Goal: Task Accomplishment & Management: Manage account settings

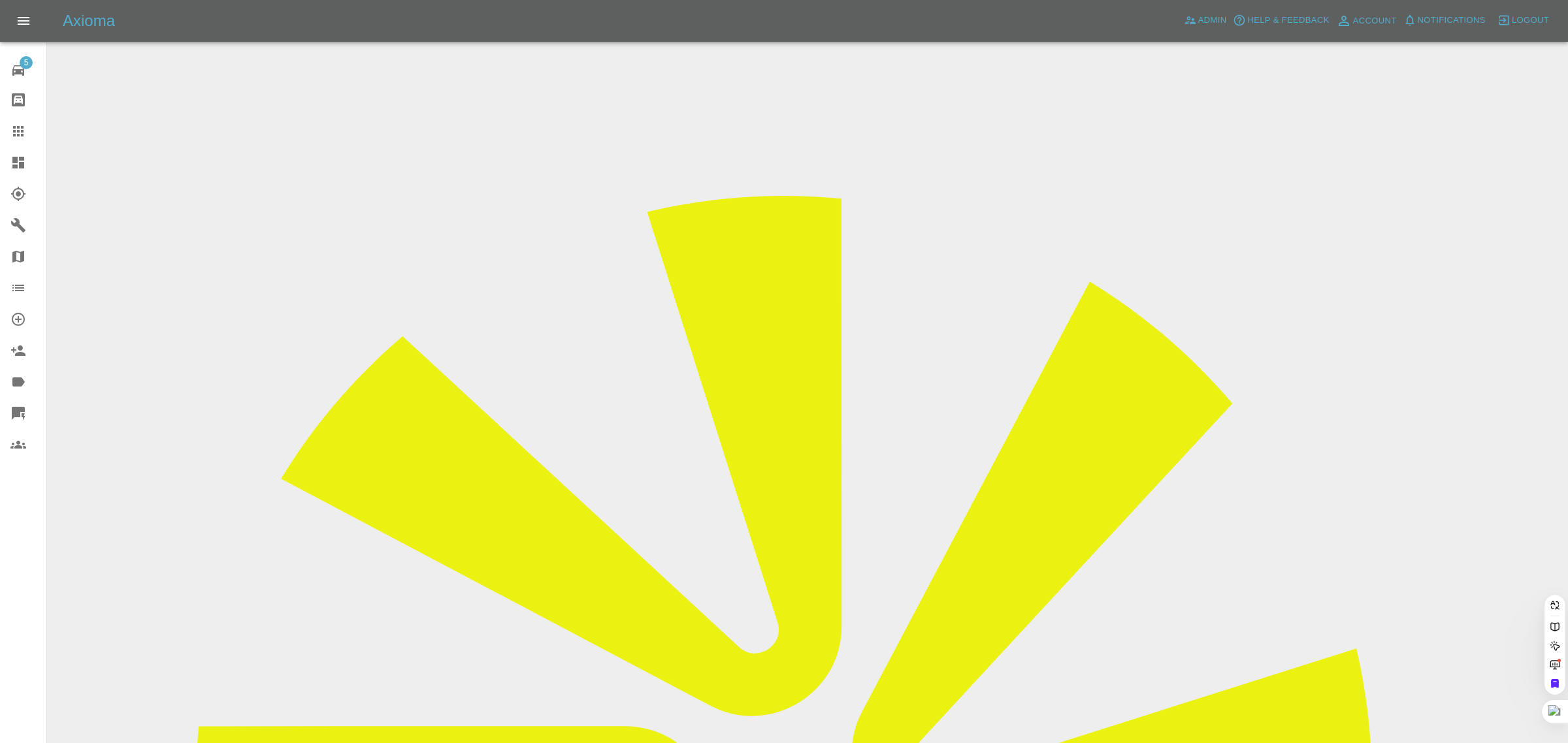
drag, startPoint x: 659, startPoint y: 408, endPoint x: 750, endPoint y: 424, distance: 92.4
paste input "[EMAIL_ADDRESS][DOMAIN_NAME]"
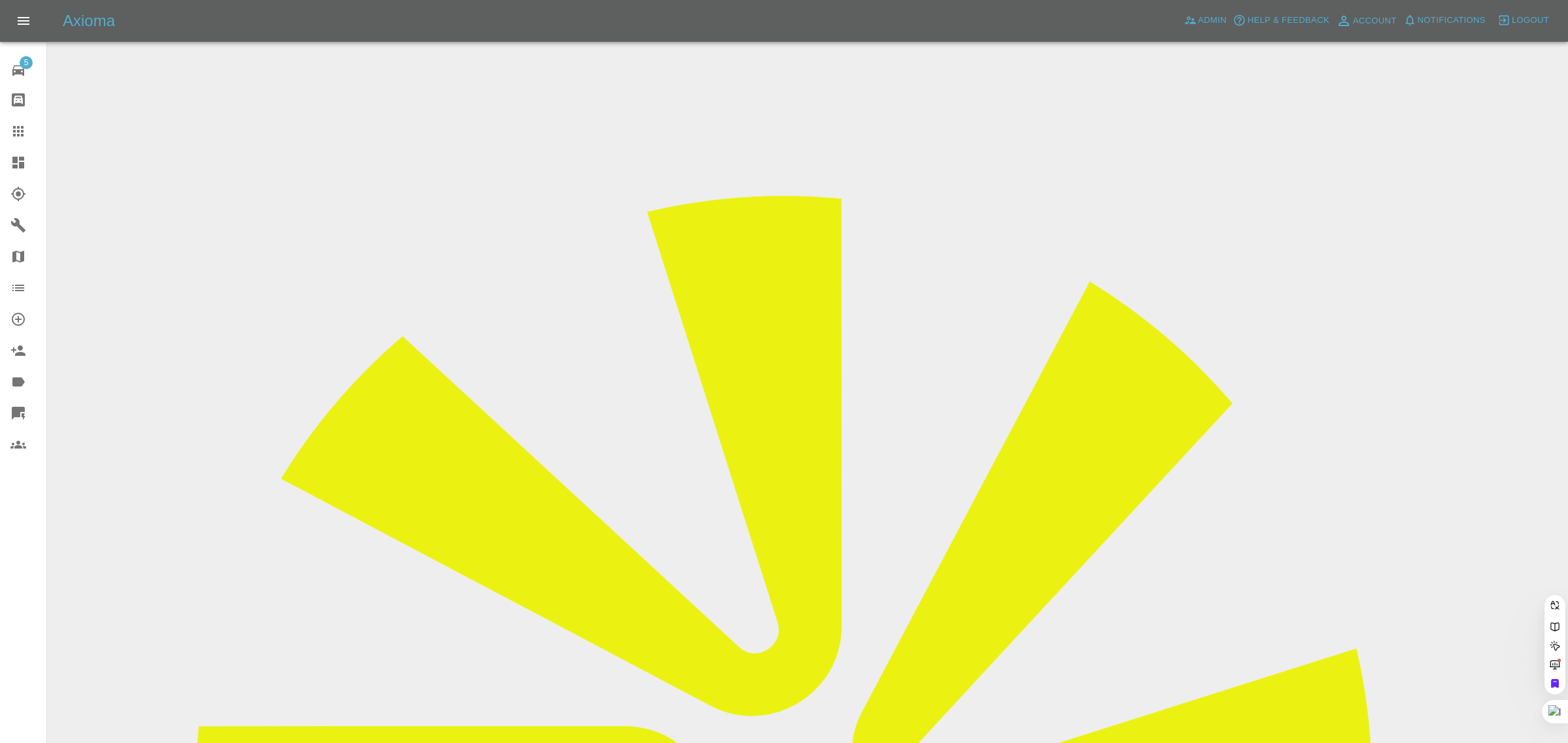
type input "[EMAIL_ADDRESS][DOMAIN_NAME]"
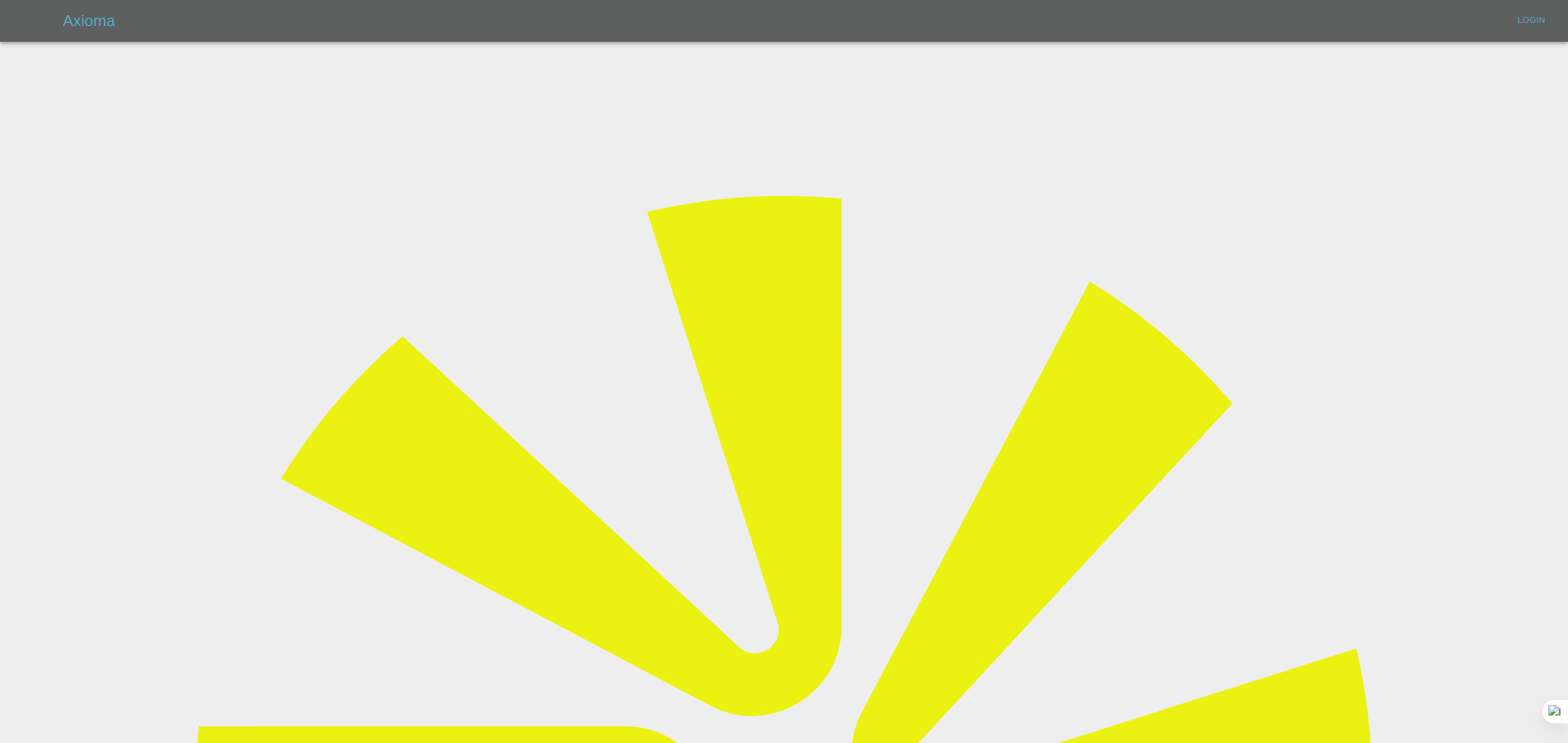
type input "bookkeeping@fifoaccounting.com"
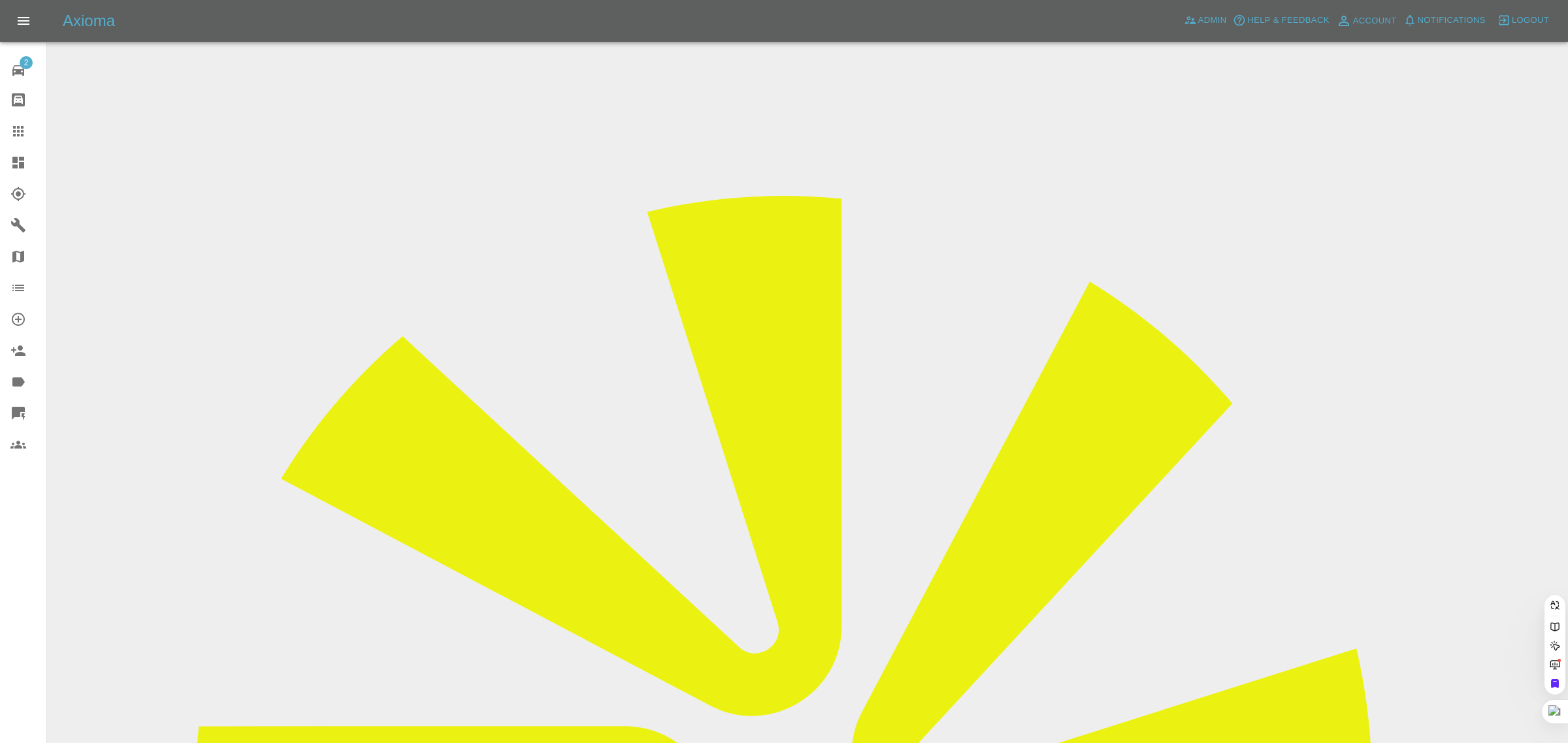
paste input "[EMAIL_ADDRESS][DOMAIN_NAME]"
type input "[EMAIL_ADDRESS][DOMAIN_NAME]"
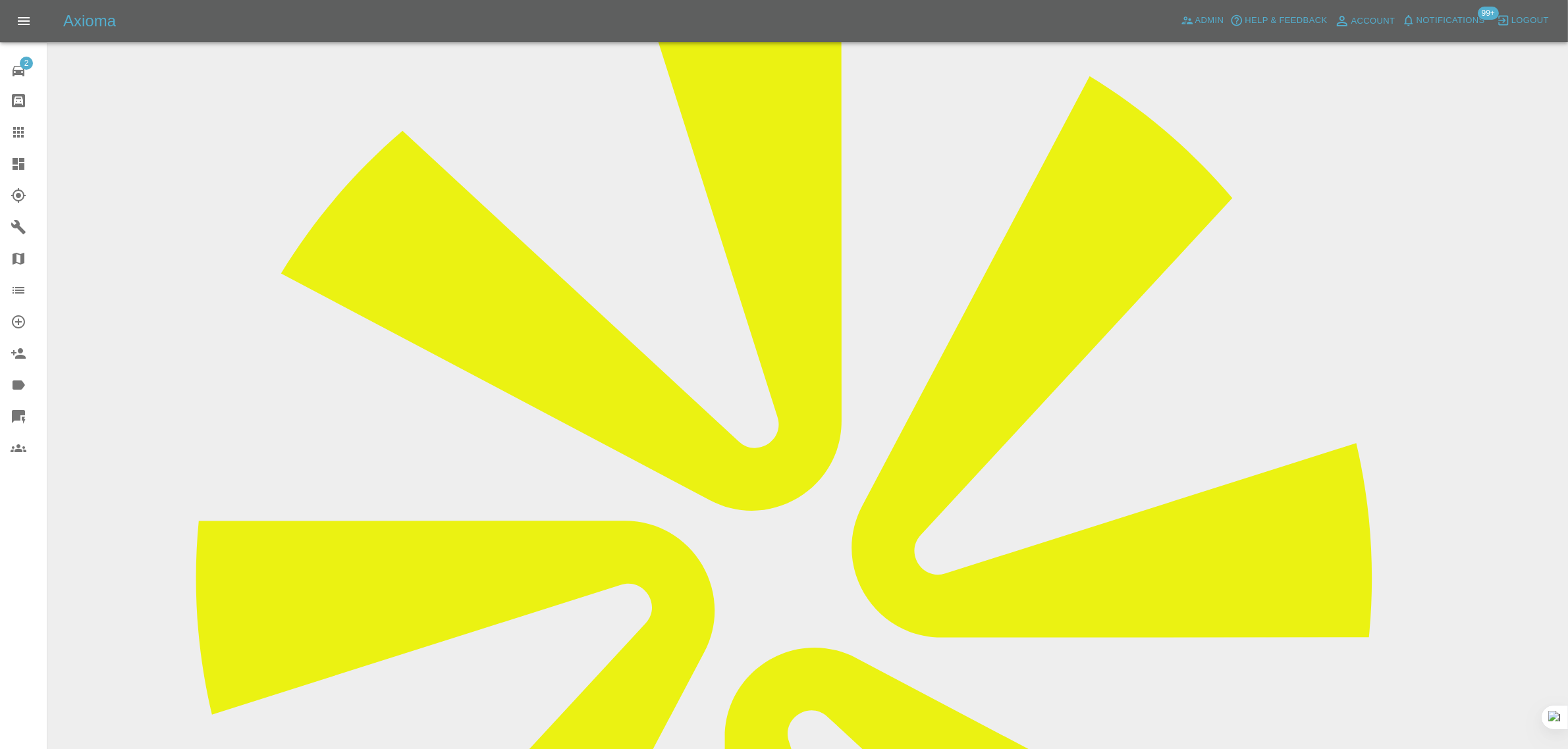
scroll to position [202, 0]
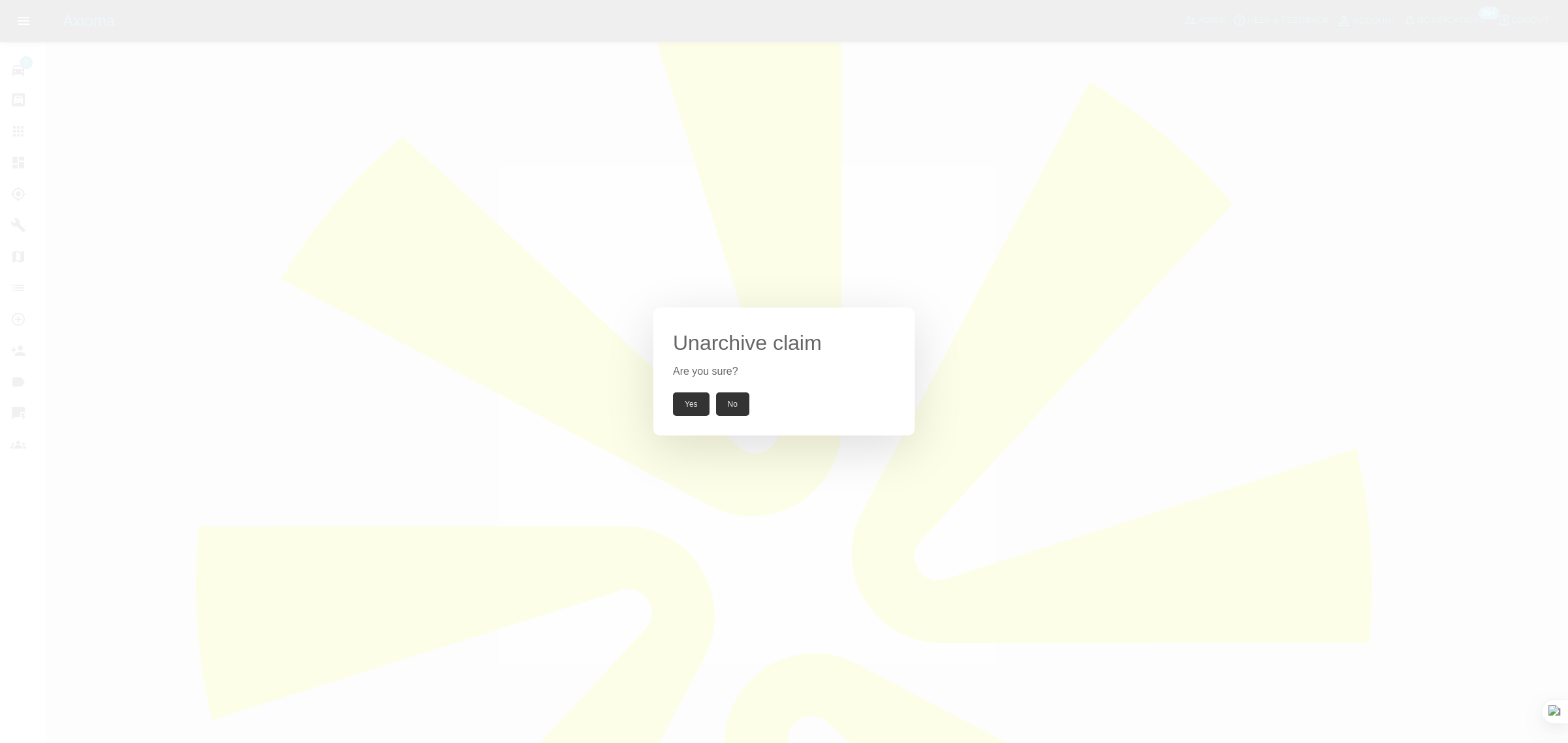
click at [687, 405] on button "Yes" at bounding box center [691, 404] width 37 height 23
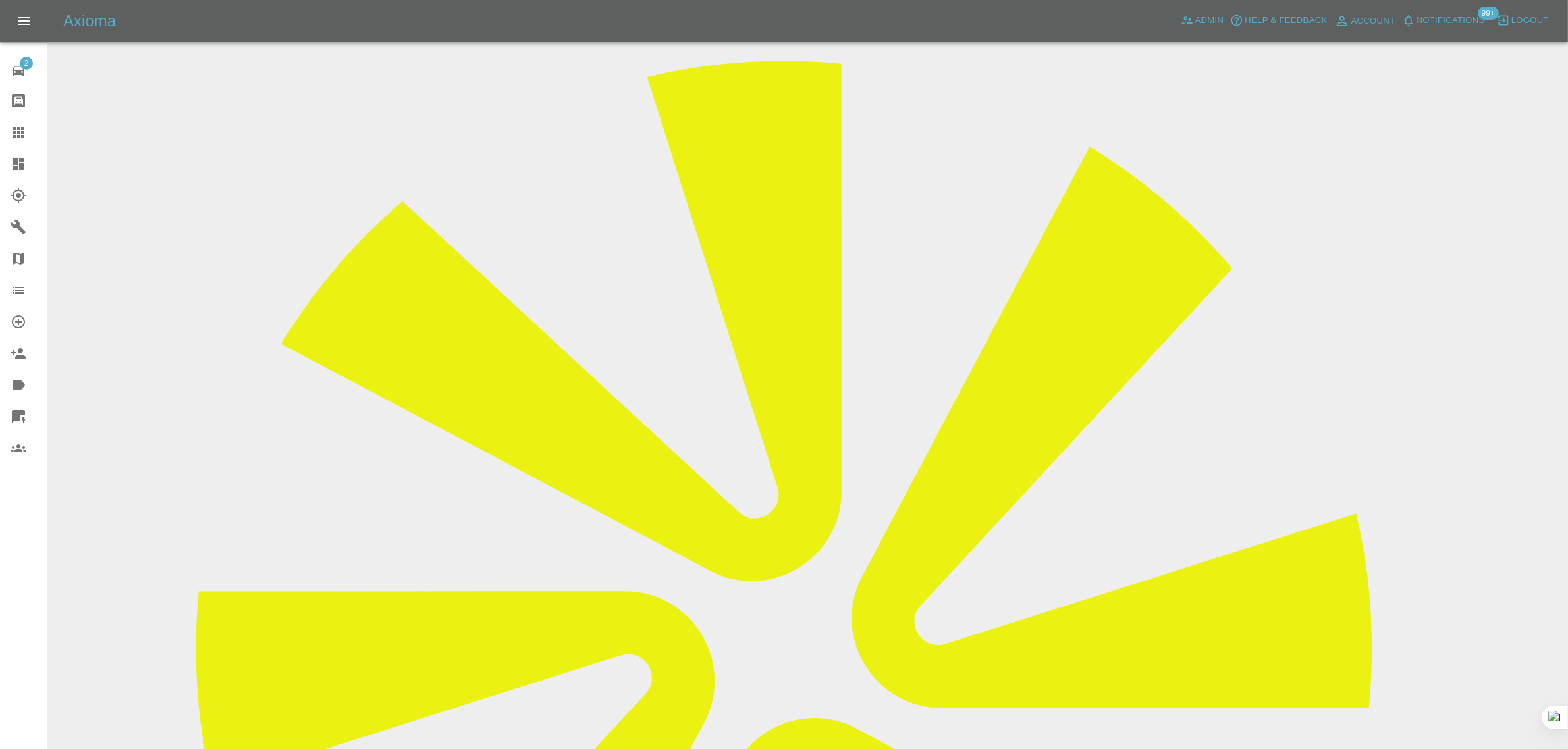
scroll to position [0, 0]
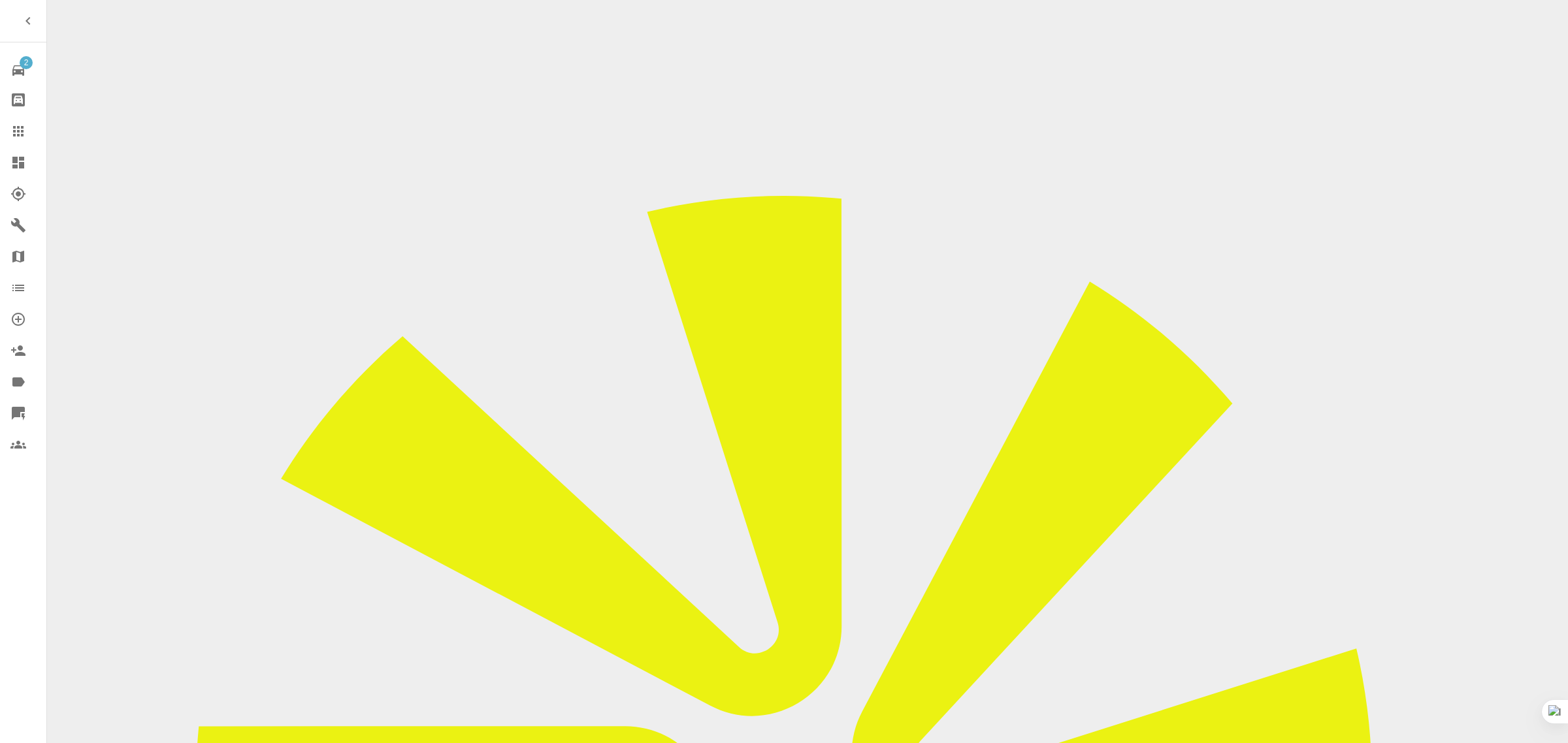
click at [27, 132] on div at bounding box center [29, 131] width 37 height 16
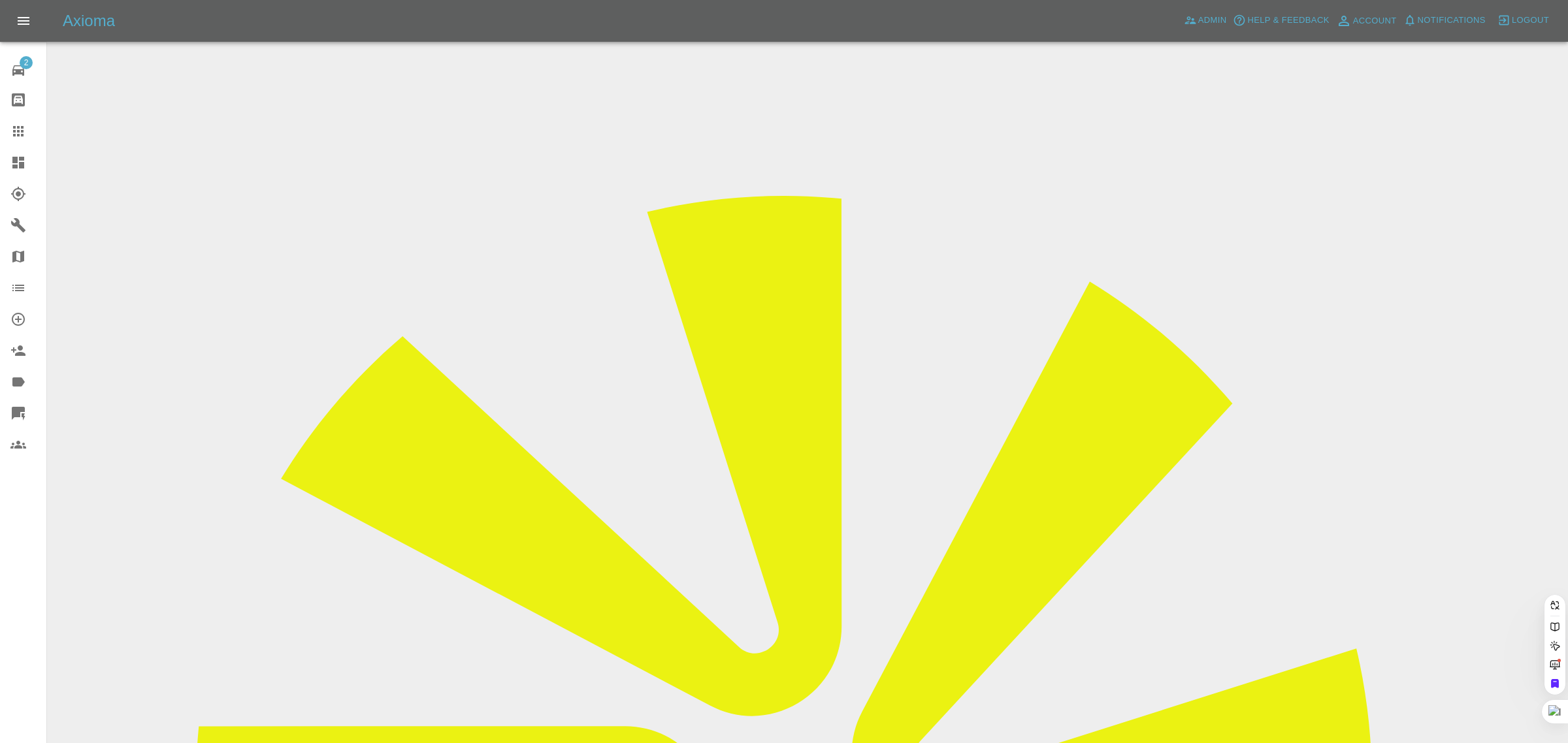
paste input "[EMAIL_ADDRESS][DOMAIN_NAME]"
type input "[EMAIL_ADDRESS][DOMAIN_NAME]"
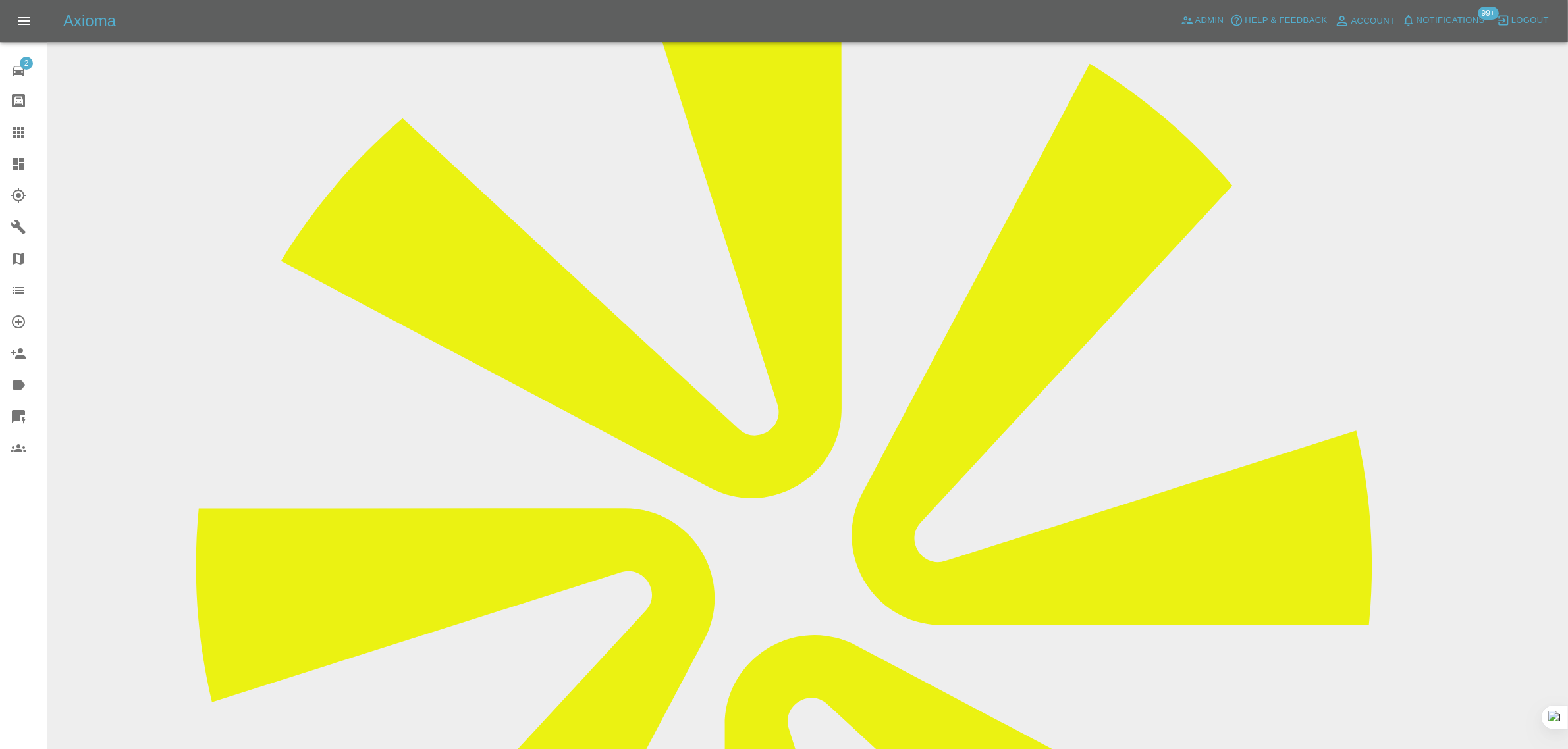
scroll to position [494, 0]
